Goal: Information Seeking & Learning: Learn about a topic

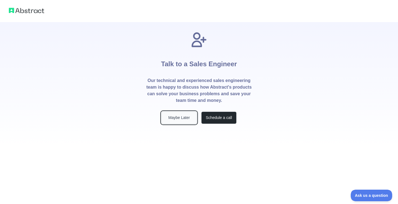
click at [172, 122] on button "Maybe Later" at bounding box center [178, 118] width 35 height 12
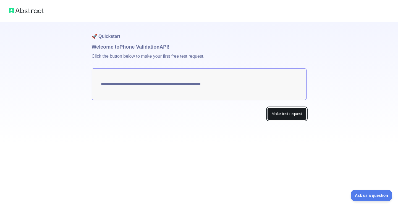
click at [276, 111] on button "Make test request" at bounding box center [286, 114] width 39 height 12
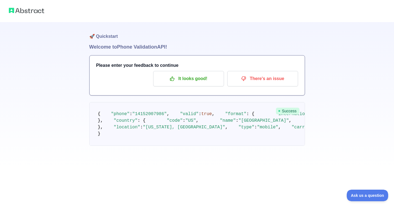
scroll to position [2, 0]
click at [194, 75] on p "It looks good!" at bounding box center [188, 78] width 62 height 9
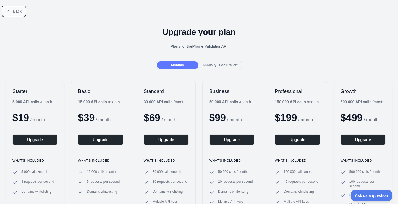
click at [16, 12] on span "Back" at bounding box center [17, 11] width 9 height 4
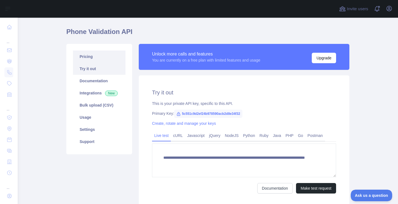
click at [86, 57] on link "Pricing" at bounding box center [99, 57] width 52 height 12
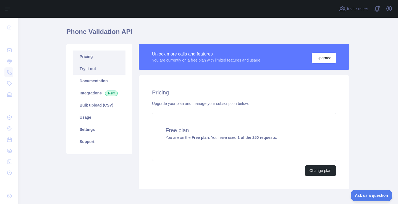
click at [86, 68] on link "Try it out" at bounding box center [99, 69] width 52 height 12
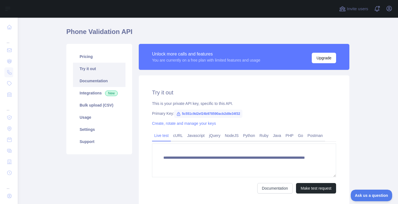
click at [87, 81] on link "Documentation" at bounding box center [99, 81] width 52 height 12
